Goal: Task Accomplishment & Management: Manage account settings

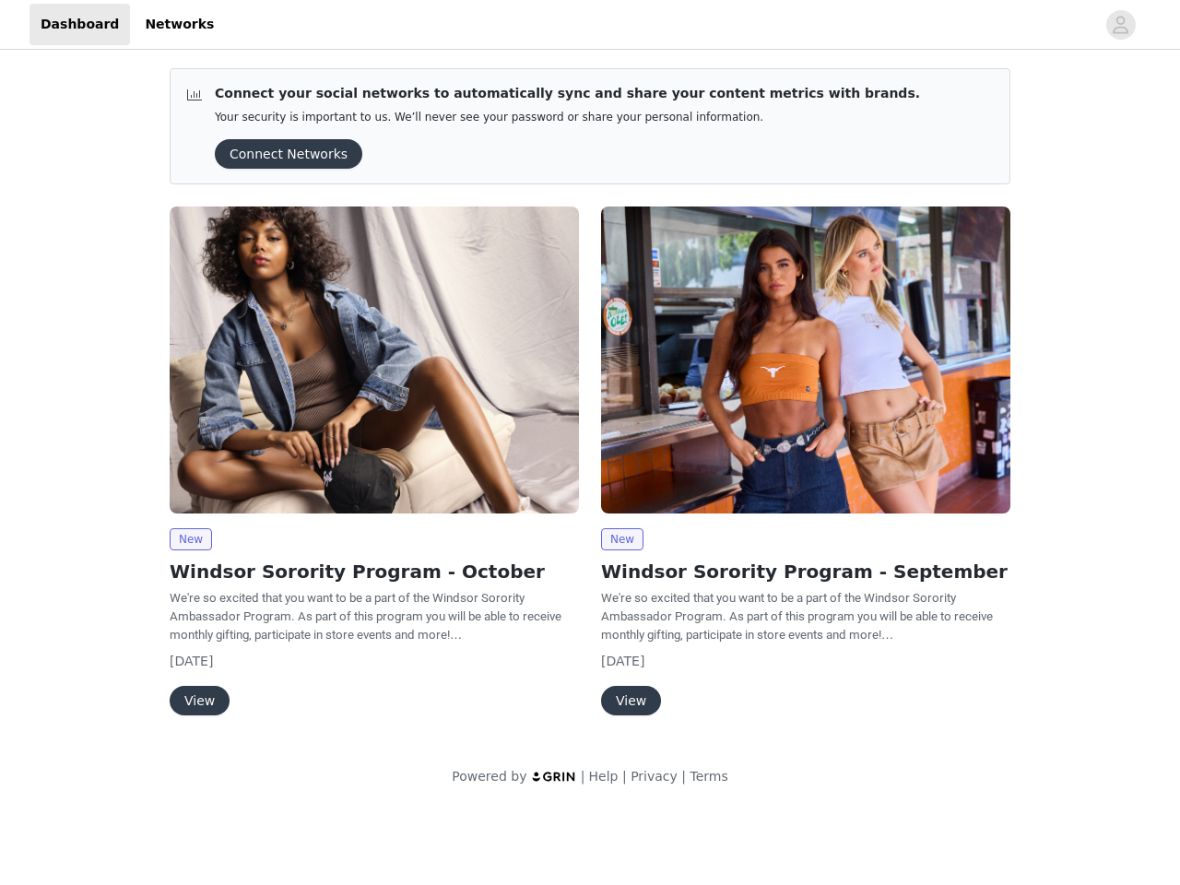
click at [590, 404] on div "New Windsor Sorority Program - September We're so excited that you want to be a…" at bounding box center [805, 464] width 431 height 538
click at [590, 25] on div at bounding box center [660, 24] width 870 height 41
click at [1121, 25] on icon "avatar" at bounding box center [1121, 24] width 18 height 29
click at [282, 154] on div "Connect your social networks to automatically sync and share your content metri…" at bounding box center [590, 430] width 1180 height 755
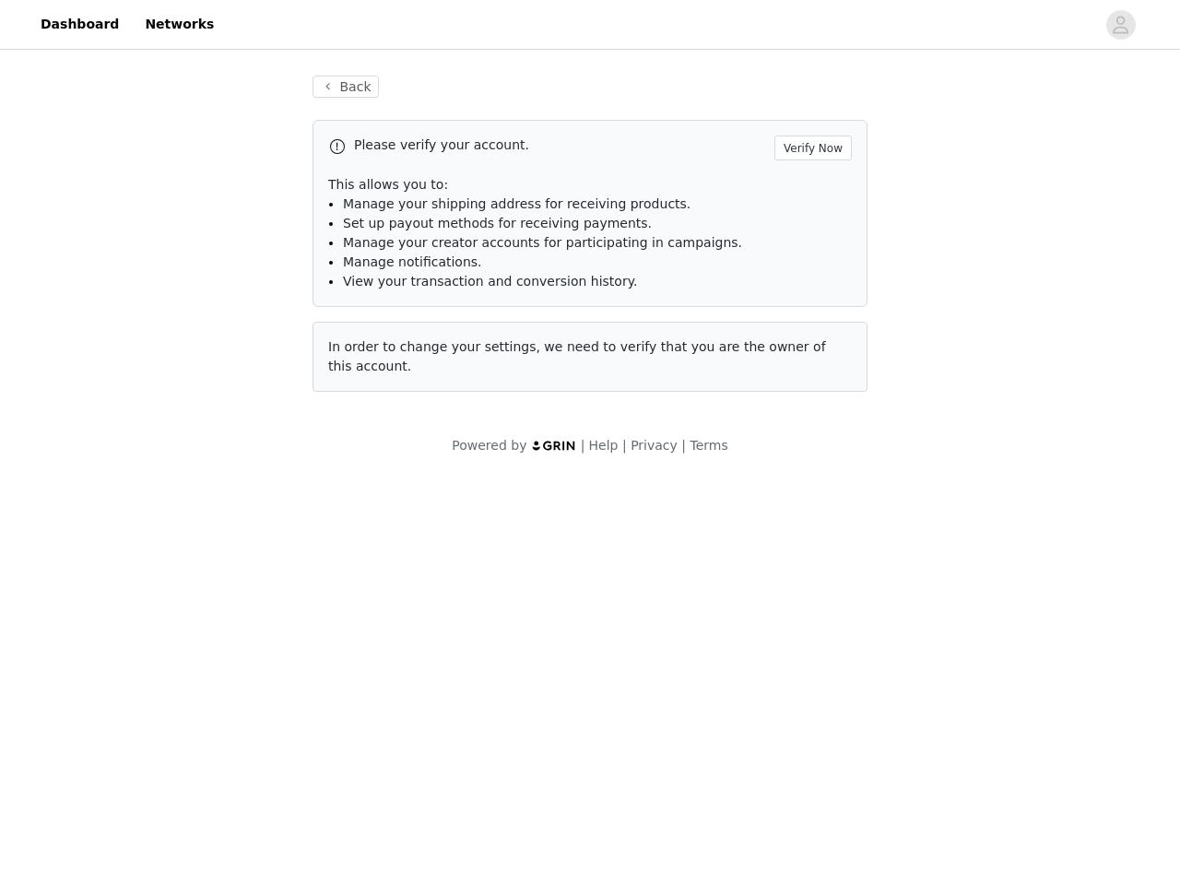
click at [374, 360] on div "In order to change your settings, we need to verify that you are the owner of t…" at bounding box center [590, 357] width 555 height 70
click at [190, 539] on body "Dashboard Networks Back Please verify your account. Verify Now This allows you …" at bounding box center [590, 442] width 1180 height 885
click at [198, 701] on body "Dashboard Networks Back Please verify your account. Verify Now This allows you …" at bounding box center [590, 442] width 1180 height 885
click at [806, 360] on div "In order to change your settings, we need to verify that you are the owner of t…" at bounding box center [590, 357] width 555 height 70
click at [621, 539] on body "Dashboard Networks Back Please verify your account. Verify Now This allows you …" at bounding box center [590, 442] width 1180 height 885
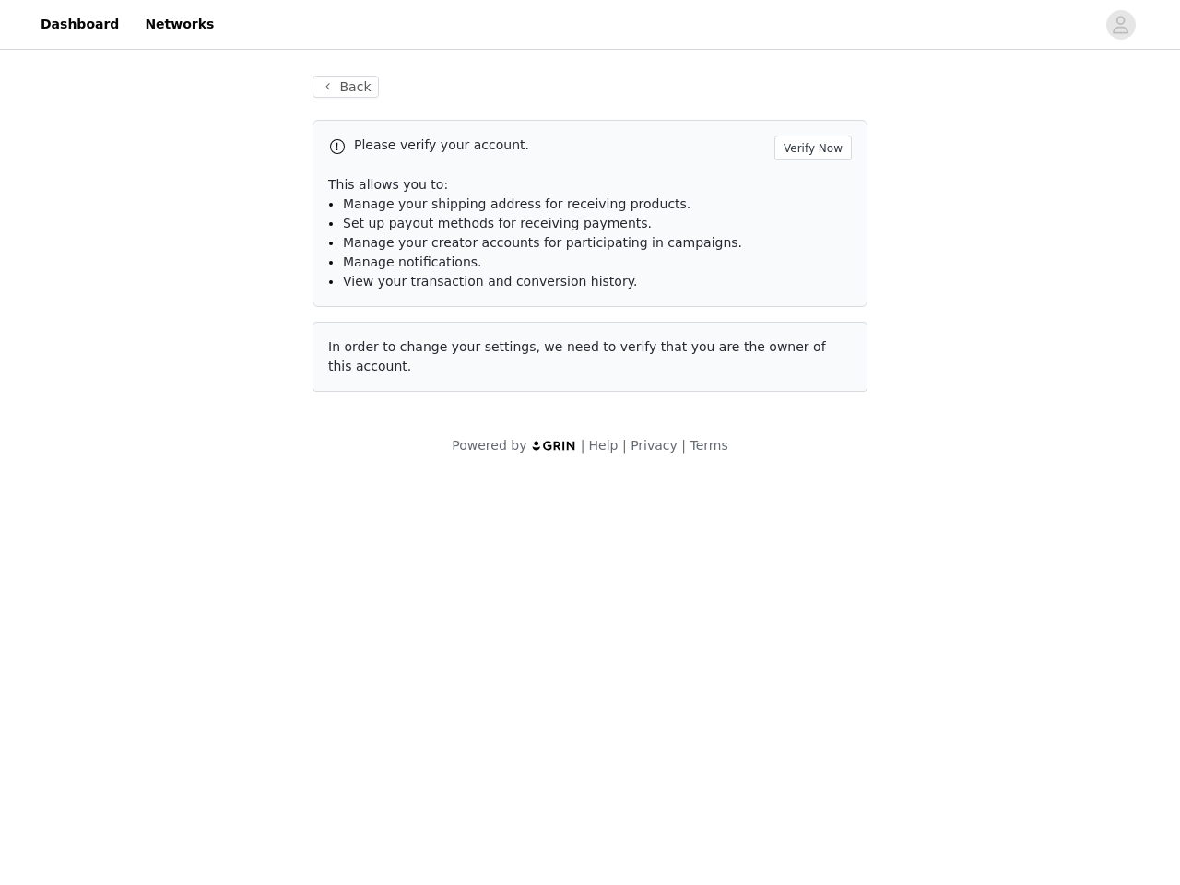
click at [630, 701] on body "Dashboard Networks Back Please verify your account. Verify Now This allows you …" at bounding box center [590, 442] width 1180 height 885
